Goal: Task Accomplishment & Management: Complete application form

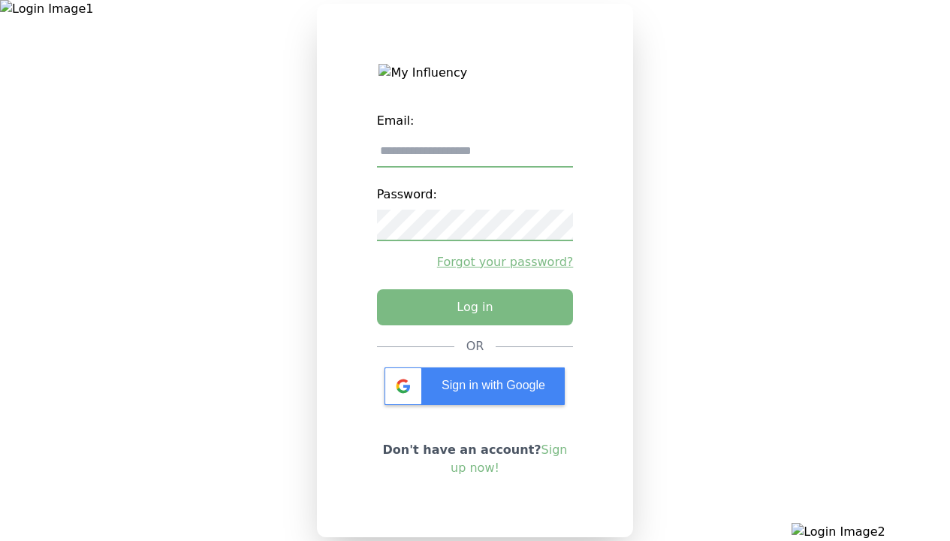
click at [436, 13] on x-pw-glass at bounding box center [475, 270] width 950 height 541
click at [427, 13] on x-pw-glass at bounding box center [475, 270] width 950 height 541
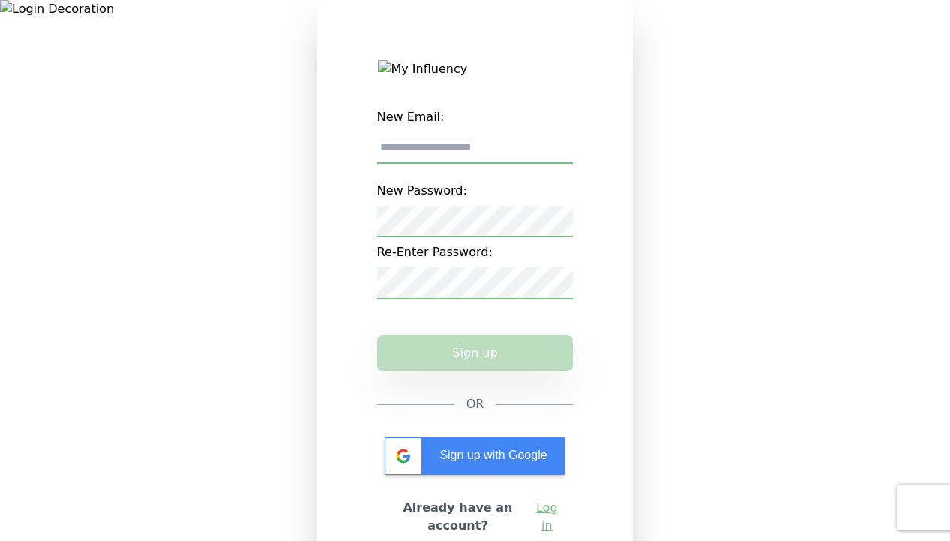
click at [531, 155] on input "New Email:" at bounding box center [475, 148] width 197 height 32
click at [475, 157] on input "New Email:" at bounding box center [475, 148] width 197 height 32
type input "**********"
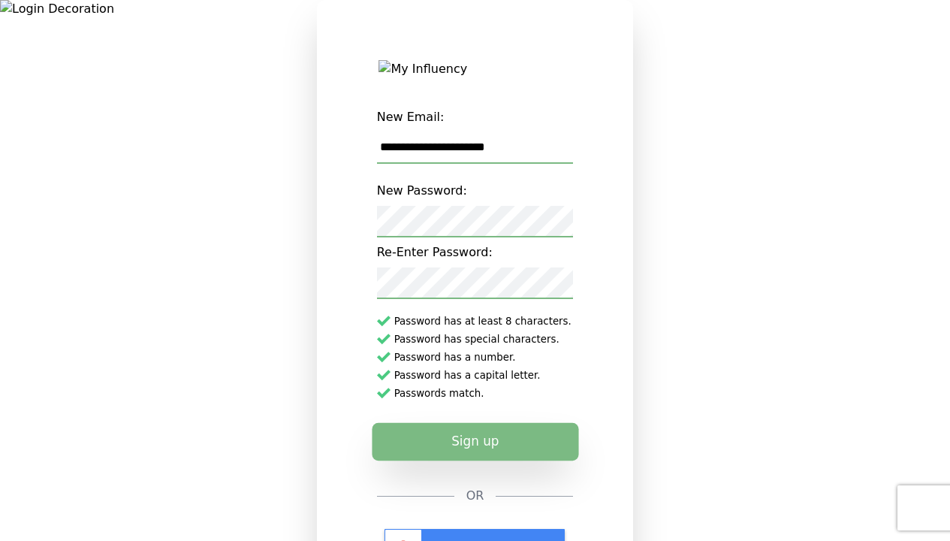
click at [463, 458] on button "Sign up" at bounding box center [475, 442] width 207 height 38
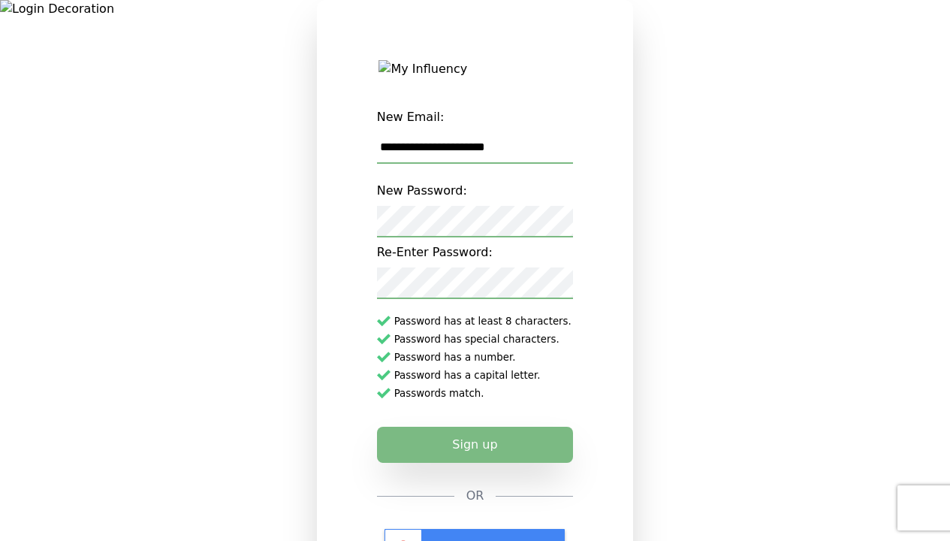
click at [475, 451] on button "Sign up" at bounding box center [475, 445] width 197 height 36
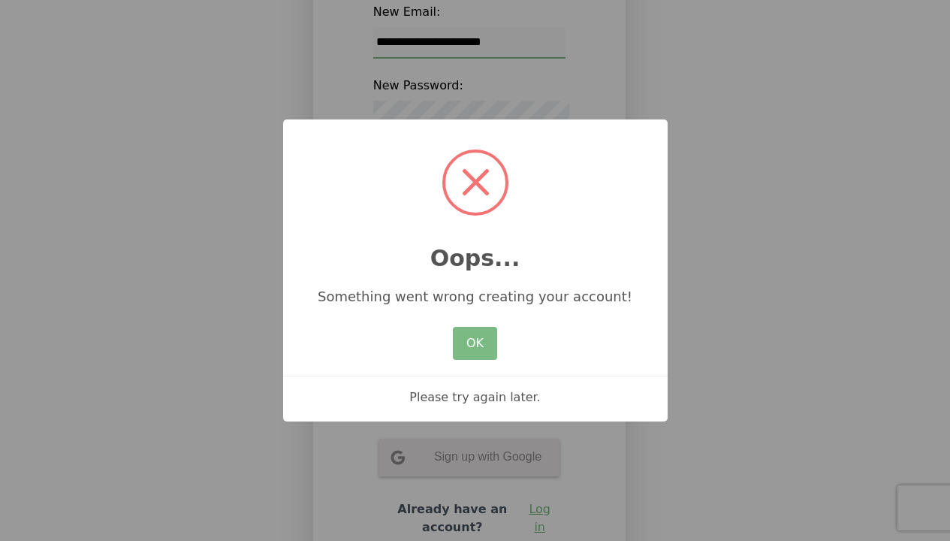
scroll to position [150, 0]
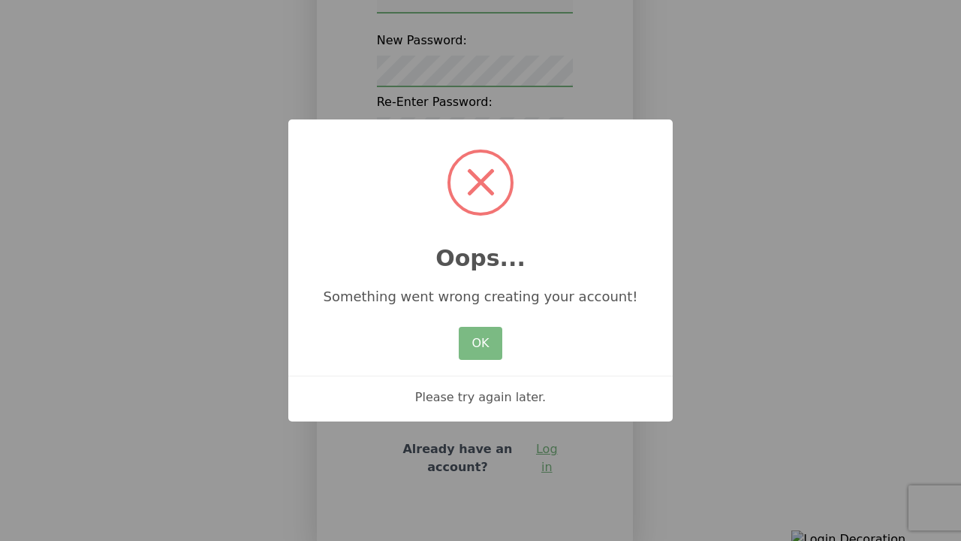
click at [432, 10] on x-pw-glass at bounding box center [480, 270] width 961 height 541
click at [484, 342] on button "OK" at bounding box center [481, 343] width 44 height 33
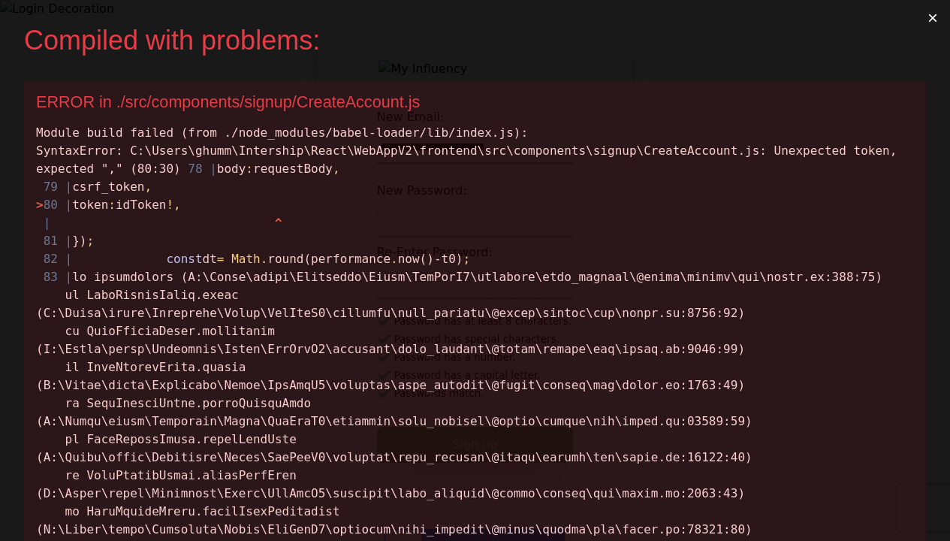
scroll to position [0, 0]
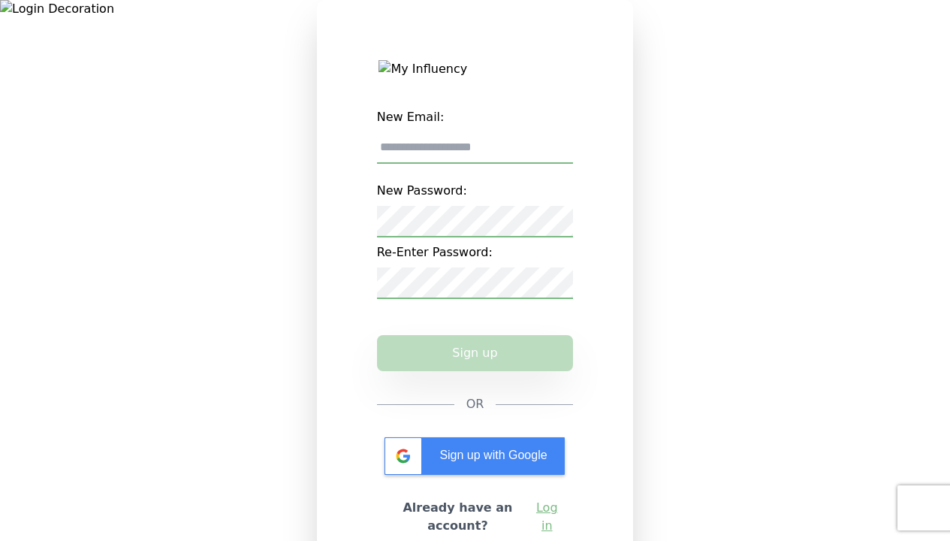
click at [526, 158] on input "New Email:" at bounding box center [475, 148] width 197 height 32
type input "**********"
click at [458, 206] on label "New Password:" at bounding box center [475, 191] width 197 height 30
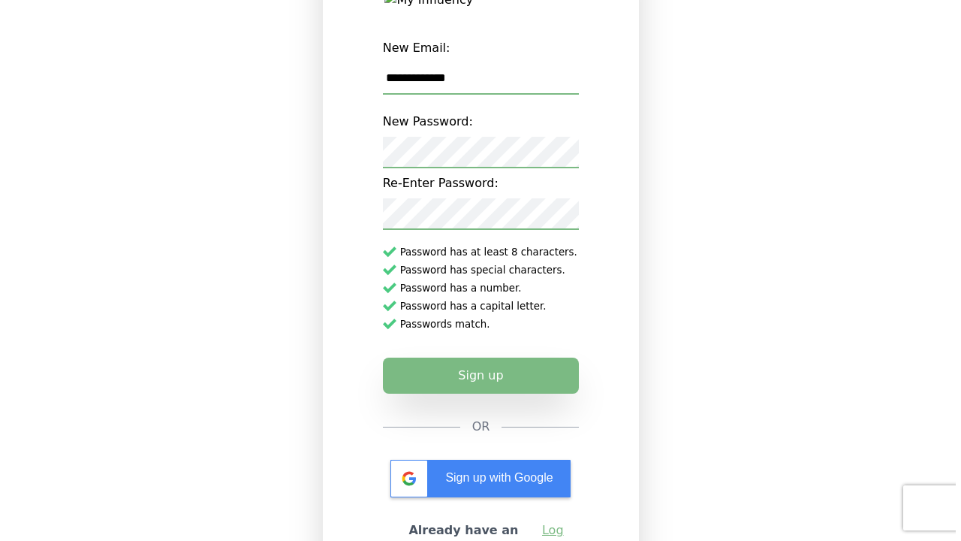
scroll to position [75, 0]
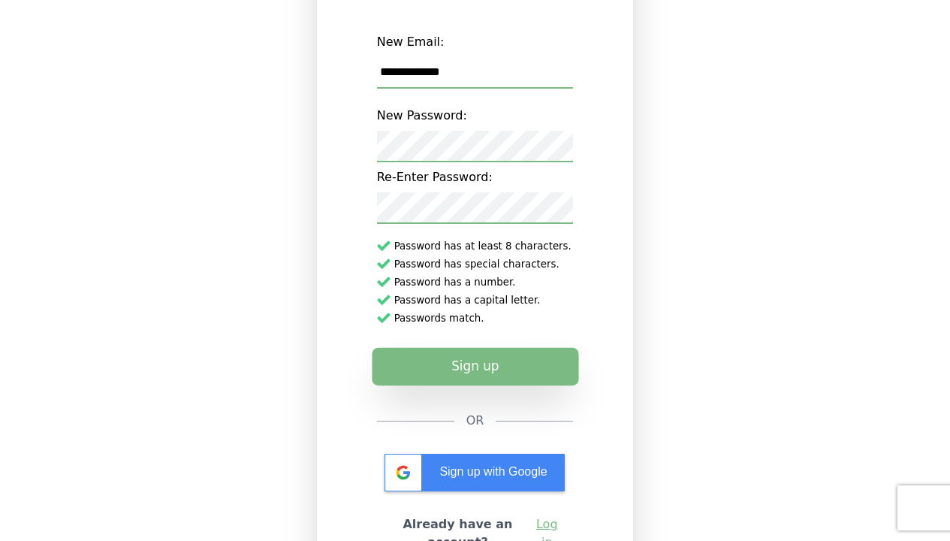
click at [505, 381] on button "Sign up" at bounding box center [475, 367] width 207 height 38
